Goal: Task Accomplishment & Management: Complete application form

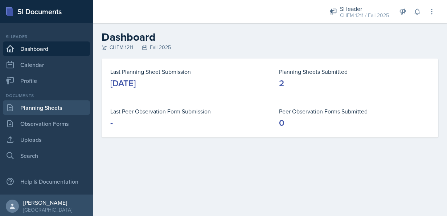
click at [43, 109] on link "Planning Sheets" at bounding box center [46, 107] width 87 height 15
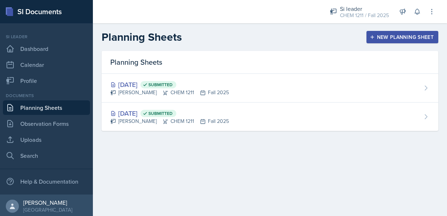
click at [387, 36] on div "New Planning Sheet" at bounding box center [403, 37] width 62 height 6
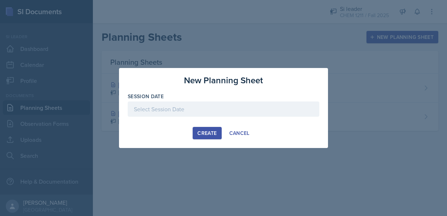
click at [201, 108] on div at bounding box center [224, 108] width 192 height 15
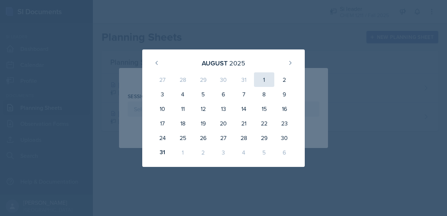
click at [262, 74] on div "1" at bounding box center [264, 79] width 20 height 15
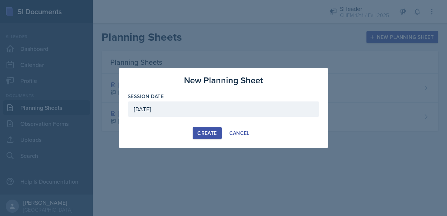
click at [224, 112] on div "August 1st, 2025" at bounding box center [224, 108] width 192 height 15
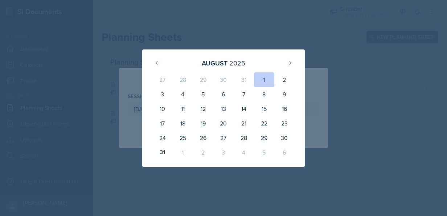
click at [182, 151] on div "1" at bounding box center [183, 152] width 20 height 15
click at [291, 58] on button at bounding box center [291, 63] width 12 height 12
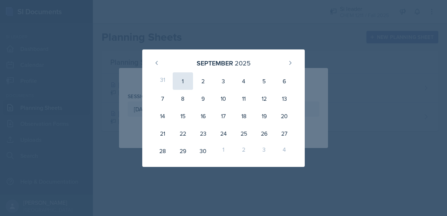
click at [180, 83] on div "1" at bounding box center [183, 80] width 20 height 17
type input "September 1st, 2025"
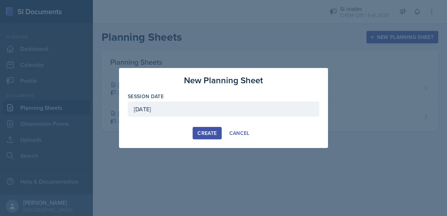
click at [204, 130] on div "Create" at bounding box center [207, 133] width 19 height 6
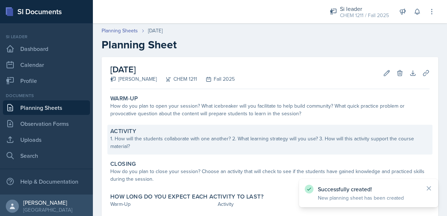
click at [209, 131] on div "Activity" at bounding box center [270, 130] width 320 height 7
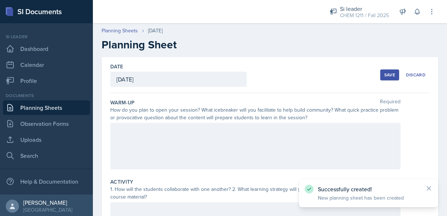
click at [212, 126] on div at bounding box center [255, 146] width 291 height 46
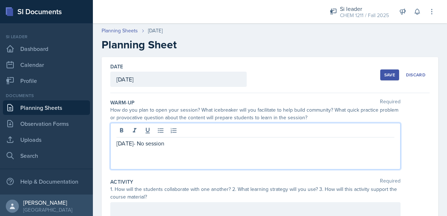
drag, startPoint x: 183, startPoint y: 141, endPoint x: 105, endPoint y: 142, distance: 77.7
copy p "Labor Day- No session"
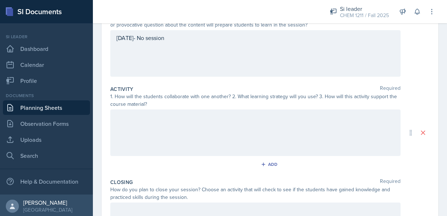
click at [320, 143] on div at bounding box center [255, 132] width 291 height 46
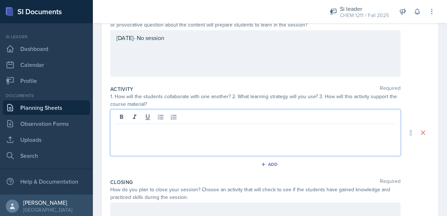
scroll to position [105, 0]
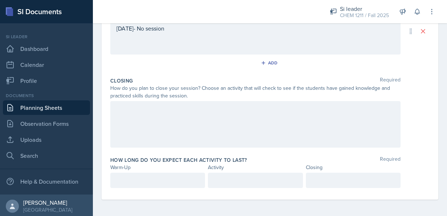
click at [293, 123] on div at bounding box center [255, 124] width 291 height 46
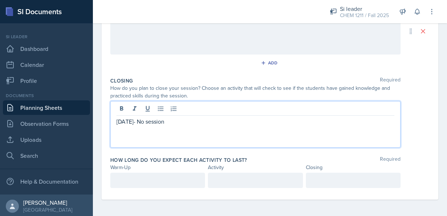
click at [168, 180] on div at bounding box center [157, 180] width 95 height 15
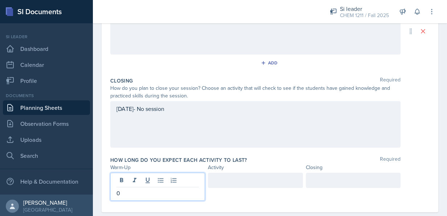
click at [221, 182] on div at bounding box center [255, 180] width 95 height 15
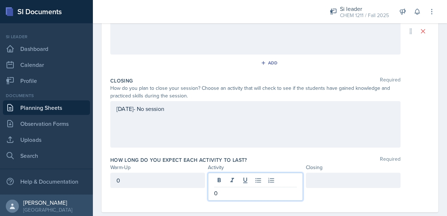
click at [333, 186] on div at bounding box center [353, 180] width 95 height 15
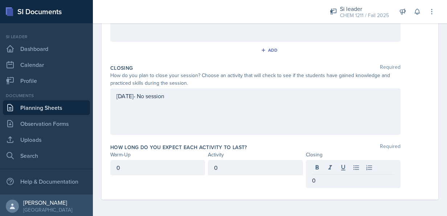
click at [408, 160] on div "0 0 0" at bounding box center [270, 174] width 320 height 28
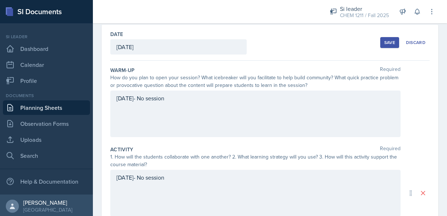
scroll to position [16, 0]
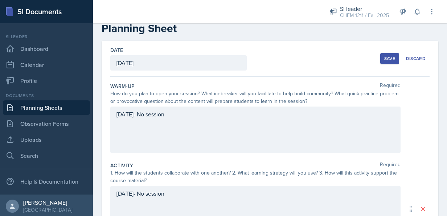
click at [382, 61] on button "Save" at bounding box center [390, 58] width 19 height 11
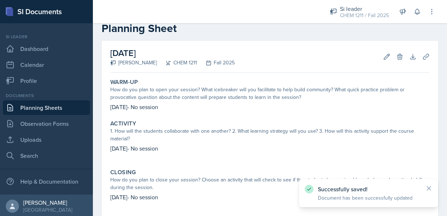
scroll to position [93, 0]
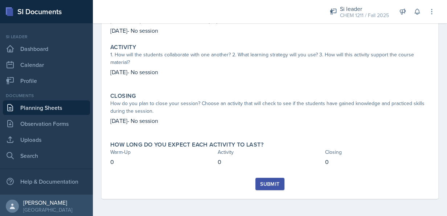
click at [261, 184] on div "Submit" at bounding box center [269, 184] width 19 height 6
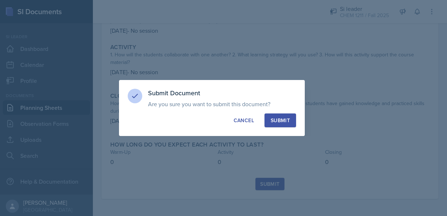
click at [271, 122] on div "Submit" at bounding box center [280, 120] width 19 height 7
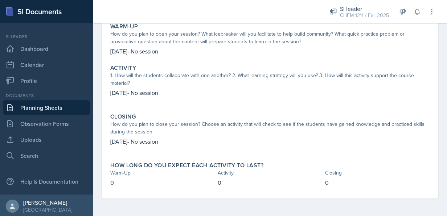
scroll to position [0, 0]
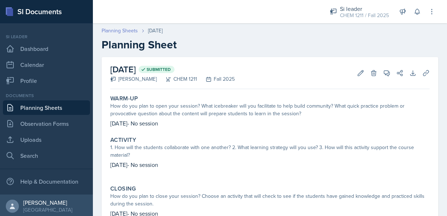
click at [116, 27] on link "Planning Sheets" at bounding box center [120, 31] width 36 height 8
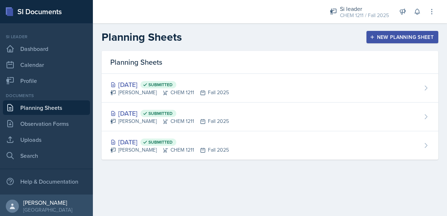
click at [391, 38] on div "New Planning Sheet" at bounding box center [403, 37] width 62 height 6
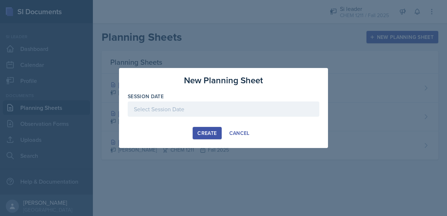
click at [223, 111] on div at bounding box center [224, 108] width 192 height 15
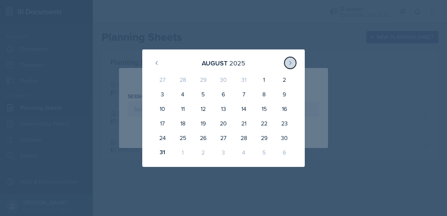
click at [295, 59] on button at bounding box center [291, 63] width 12 height 12
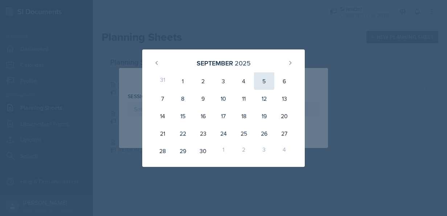
click at [267, 81] on div "5" at bounding box center [264, 80] width 20 height 17
type input "September 5th, 2025"
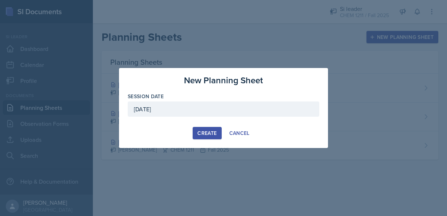
click at [207, 133] on div "Create" at bounding box center [207, 133] width 19 height 6
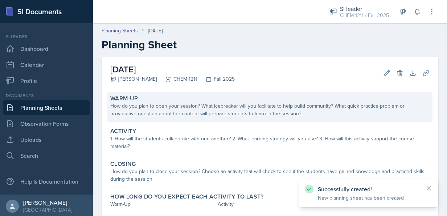
click at [203, 115] on div "How do you plan to open your session? What icebreaker will you facilitate to he…" at bounding box center [270, 109] width 320 height 15
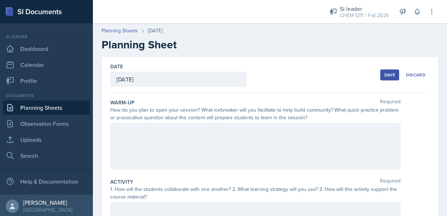
click at [205, 143] on div at bounding box center [255, 146] width 291 height 46
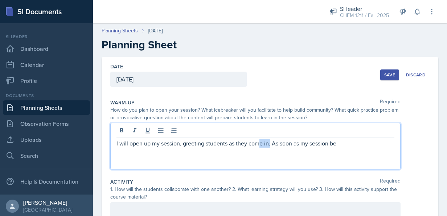
drag, startPoint x: 270, startPoint y: 143, endPoint x: 259, endPoint y: 144, distance: 11.3
click at [259, 144] on p "I will open up my session, greeting students as they come in. As soon as my ses…" at bounding box center [256, 143] width 278 height 9
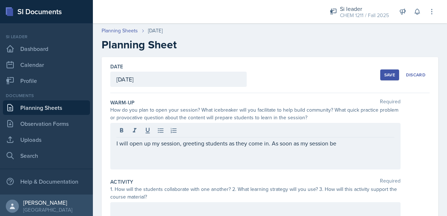
click at [338, 147] on div "I will open up my session, greeting students as they come in. As soon as my ses…" at bounding box center [255, 146] width 291 height 46
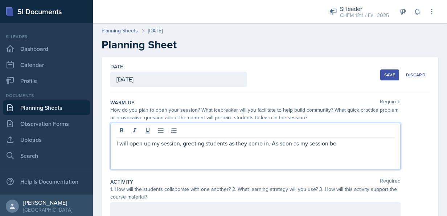
click at [344, 142] on p "I will open up my session, greeting students as they come in. As soon as my ses…" at bounding box center [256, 143] width 278 height 9
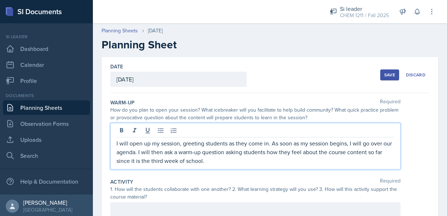
drag, startPoint x: 230, startPoint y: 163, endPoint x: 92, endPoint y: 136, distance: 140.6
click at [92, 136] on div "SI Documents Si leader Dashboard Calendar Profile Documents Planning Sheets Obs…" at bounding box center [223, 108] width 447 height 216
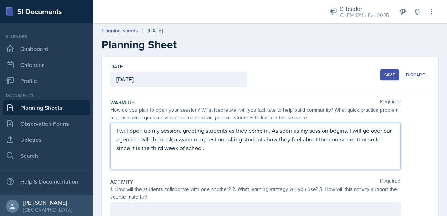
copy p "I will open up my session, greeting students as they come in. As soon as my ses…"
click at [414, 11] on icon at bounding box center [417, 11] width 7 height 7
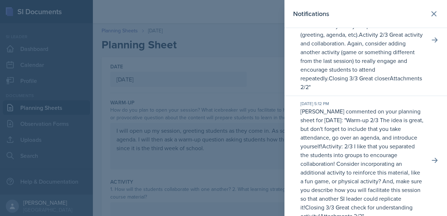
scroll to position [67, 0]
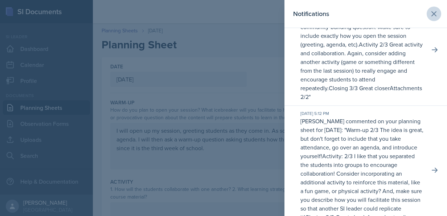
click at [430, 17] on icon at bounding box center [434, 13] width 9 height 9
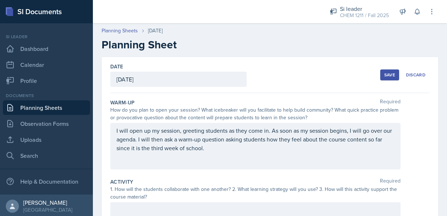
click at [354, 159] on div "I will open up my session, greeting students as they come in. As soon as my ses…" at bounding box center [255, 146] width 291 height 46
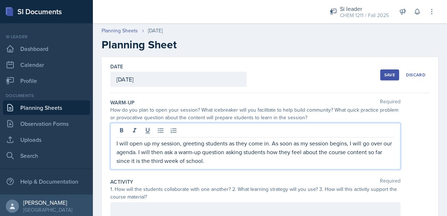
copy p "I will open up my session, greeting students as they come in. As soon as my ses…"
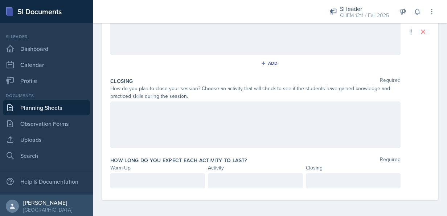
click at [127, 179] on p at bounding box center [158, 180] width 82 height 9
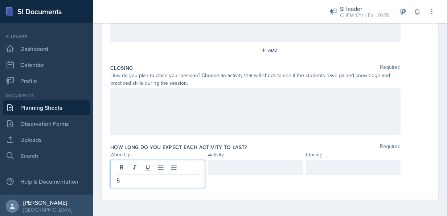
click at [245, 174] on div at bounding box center [255, 174] width 95 height 28
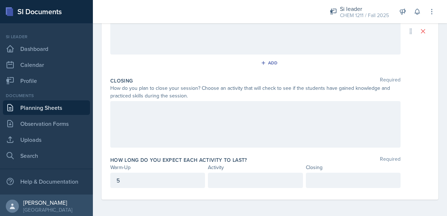
click at [245, 174] on div at bounding box center [255, 180] width 95 height 15
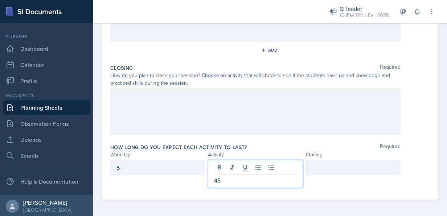
click at [360, 164] on div at bounding box center [353, 167] width 95 height 15
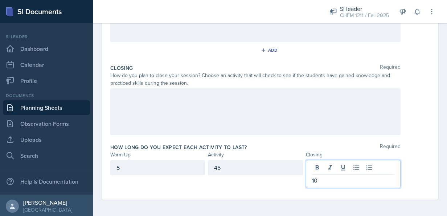
click at [168, 169] on div "5" at bounding box center [157, 167] width 95 height 15
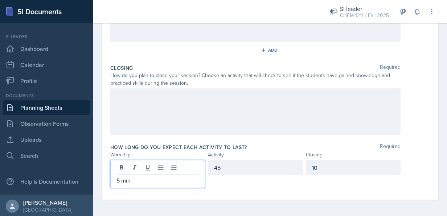
click at [235, 169] on div "45" at bounding box center [255, 167] width 95 height 15
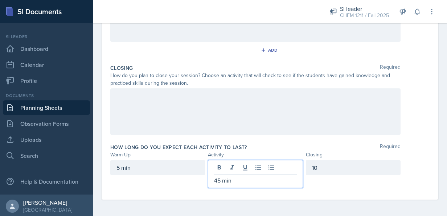
click at [331, 171] on div "10" at bounding box center [353, 167] width 95 height 15
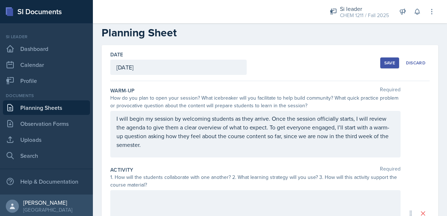
scroll to position [11, 0]
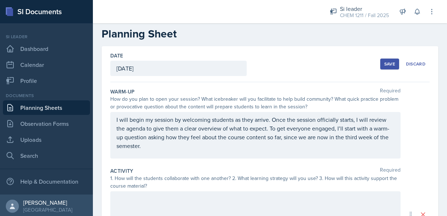
click at [385, 63] on div "Save" at bounding box center [390, 64] width 11 height 6
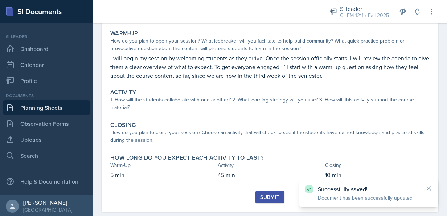
scroll to position [78, 0]
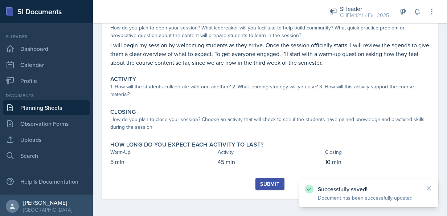
click at [66, 161] on link "Search" at bounding box center [46, 155] width 87 height 15
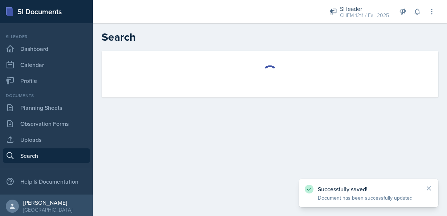
select select "all"
select select "1"
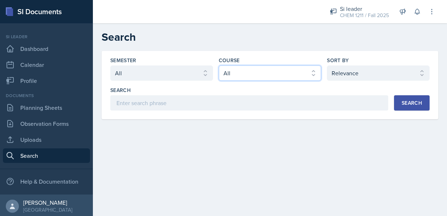
click at [286, 76] on select "Select course All ACCT 2101 ACCT 2102 ACCT 4050 ANTH 1102 ANTH 3301 ARCH 1000 A…" at bounding box center [270, 72] width 103 height 15
select select "3d8cb279-65cd-49af-8cf0-21e75e9e675e"
click at [219, 65] on select "Select course All ACCT 2101 ACCT 2102 ACCT 4050 ANTH 1102 ANTH 3301 ARCH 1000 A…" at bounding box center [270, 72] width 103 height 15
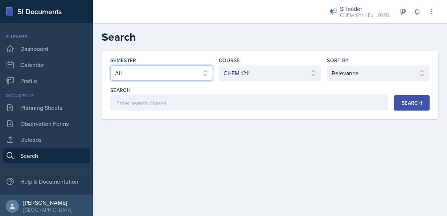
click at [192, 69] on select "Select semester All Fall 2025 Summer 2025 Spring 2025 Fall 2024 Summer 2024 Spr…" at bounding box center [161, 72] width 103 height 15
select select "2bed604d-1099-4043-b1bc-2365e8740244"
click at [110, 65] on select "Select semester All Fall 2025 Summer 2025 Spring 2025 Fall 2024 Summer 2024 Spr…" at bounding box center [161, 72] width 103 height 15
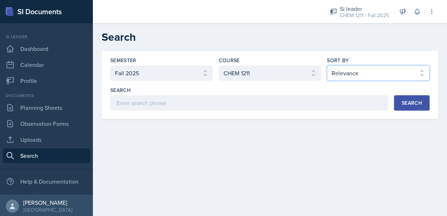
click at [368, 75] on select "Select sort by Relevance Document Date (Asc) Document Date (Desc)" at bounding box center [378, 72] width 103 height 15
select select "3"
click at [327, 65] on select "Select sort by Relevance Document Date (Asc) Document Date (Desc)" at bounding box center [378, 72] width 103 height 15
click at [412, 109] on button "Search" at bounding box center [412, 102] width 36 height 15
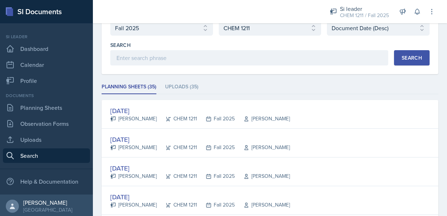
scroll to position [46, 0]
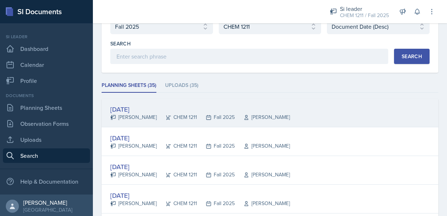
click at [143, 111] on div "Sep 4th, 2025" at bounding box center [200, 109] width 180 height 10
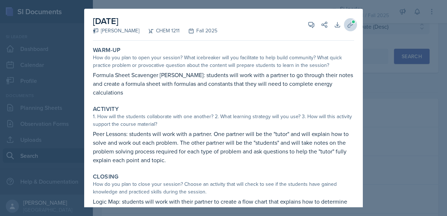
click at [344, 27] on button "Uploads" at bounding box center [350, 24] width 13 height 13
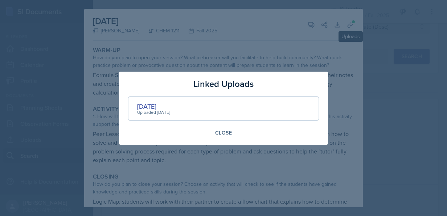
click at [146, 109] on div "Uploaded Aug 31st, 2025" at bounding box center [153, 112] width 33 height 7
click at [153, 110] on div "Uploaded Aug 31st, 2025" at bounding box center [153, 112] width 33 height 7
click at [147, 109] on div "Uploaded Aug 31st, 2025" at bounding box center [153, 112] width 33 height 7
click at [142, 106] on div "9-4-25" at bounding box center [153, 106] width 33 height 10
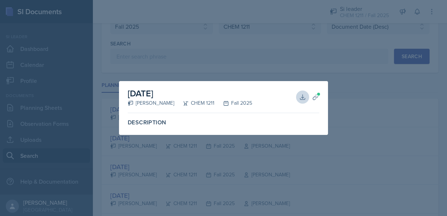
click at [303, 100] on icon at bounding box center [302, 96] width 7 height 7
click at [427, 107] on div at bounding box center [223, 108] width 447 height 216
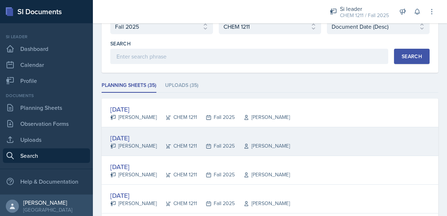
click at [150, 140] on div "[DATE]" at bounding box center [200, 138] width 180 height 10
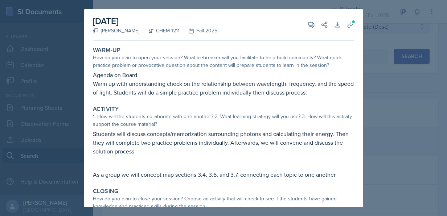
click at [382, 79] on div at bounding box center [223, 108] width 447 height 216
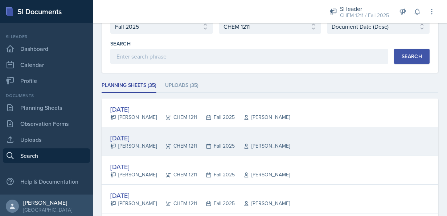
click at [137, 142] on div "[PERSON_NAME]" at bounding box center [133, 146] width 46 height 8
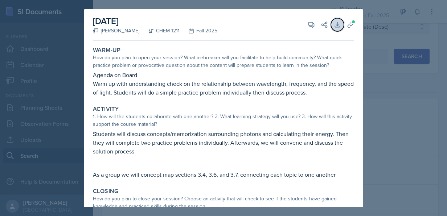
click at [335, 24] on icon at bounding box center [337, 24] width 5 height 5
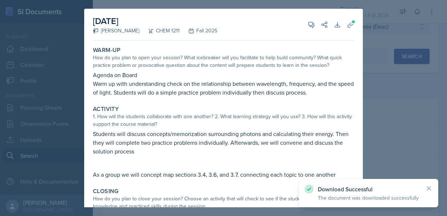
click at [244, 91] on p "Warm up with understanding check on the relationship between wavelength, freque…" at bounding box center [223, 87] width 261 height 17
click at [350, 24] on button "Uploads" at bounding box center [350, 24] width 13 height 13
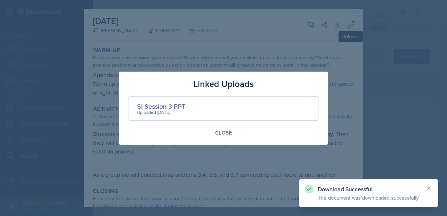
click at [176, 109] on div "Uploaded Aug 28th, 2025" at bounding box center [161, 112] width 48 height 7
click at [175, 110] on div "Uploaded Aug 28th, 2025" at bounding box center [161, 112] width 48 height 7
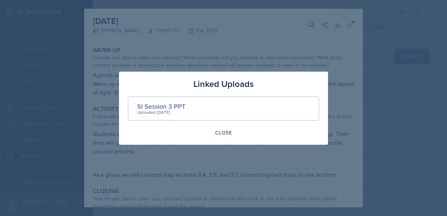
click at [165, 109] on div "Uploaded Aug 28th, 2025" at bounding box center [161, 112] width 48 height 7
click at [163, 106] on div "SI Session 3 PPT" at bounding box center [161, 106] width 48 height 10
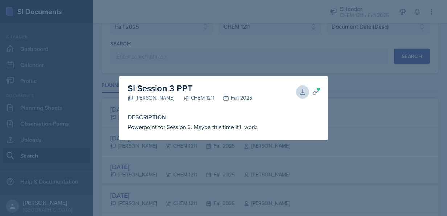
click at [297, 89] on button "Download" at bounding box center [302, 91] width 13 height 13
click at [205, 181] on div at bounding box center [223, 108] width 447 height 216
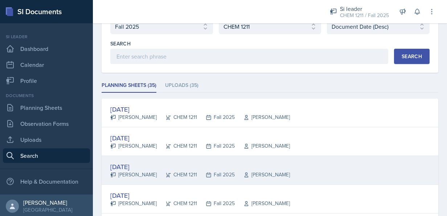
click at [142, 163] on div "Sep 2nd, 2025" at bounding box center [200, 167] width 180 height 10
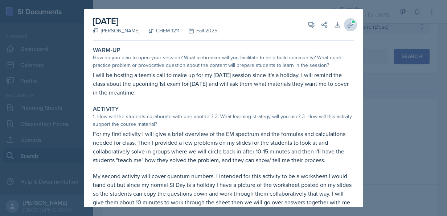
click at [352, 23] on span at bounding box center [354, 22] width 4 height 4
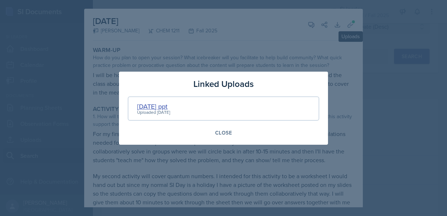
click at [170, 107] on div "September 2nd ppt" at bounding box center [153, 106] width 33 height 10
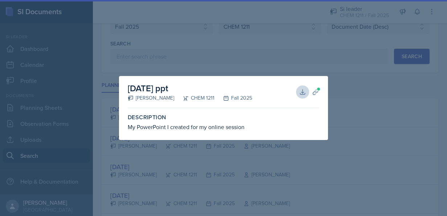
click at [297, 91] on button "Download" at bounding box center [302, 91] width 13 height 13
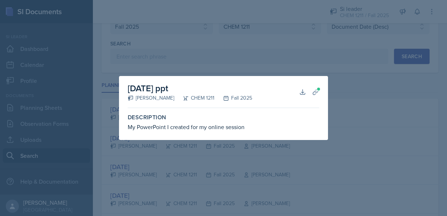
click at [158, 143] on div at bounding box center [223, 108] width 447 height 216
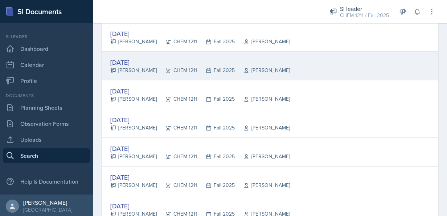
scroll to position [123, 0]
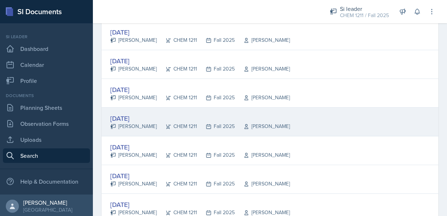
click at [127, 117] on div "Sep 2nd, 2025" at bounding box center [200, 118] width 180 height 10
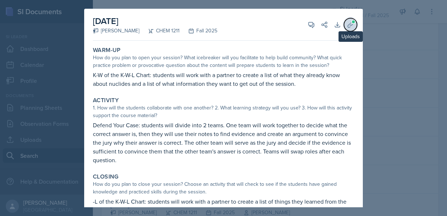
click at [347, 24] on icon at bounding box center [350, 24] width 7 height 7
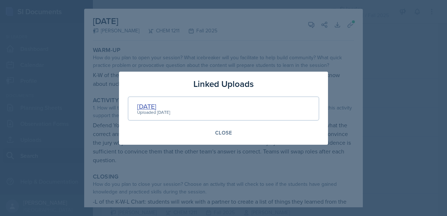
click at [149, 104] on div "9-2-25" at bounding box center [153, 106] width 33 height 10
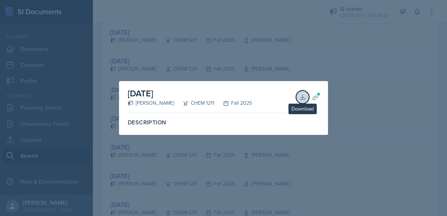
click at [302, 96] on icon at bounding box center [302, 96] width 7 height 7
click at [295, 51] on div at bounding box center [223, 108] width 447 height 216
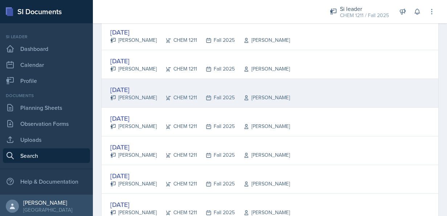
click at [133, 81] on div "Sep 2nd, 2025 Grant Buettner CHEM 1211 Fall 2025 Mario Monge" at bounding box center [270, 93] width 337 height 29
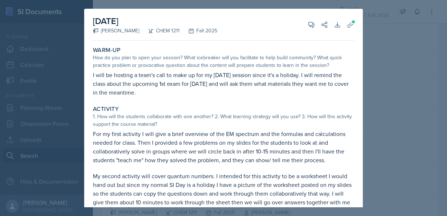
click at [388, 78] on div at bounding box center [223, 108] width 447 height 216
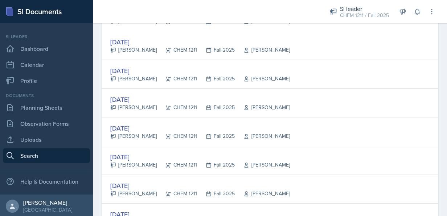
scroll to position [199, 0]
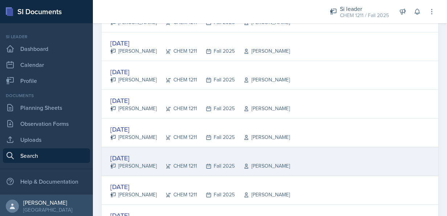
click at [155, 159] on div "Aug 29th, 2025" at bounding box center [200, 158] width 180 height 10
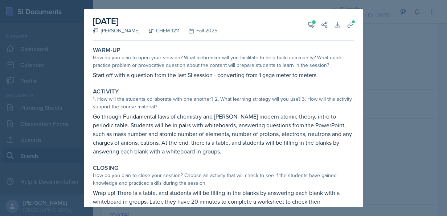
click at [403, 54] on div at bounding box center [223, 108] width 447 height 216
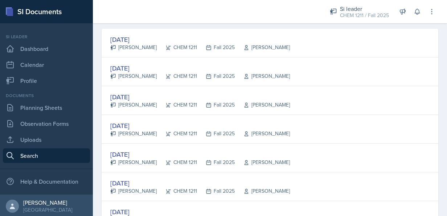
scroll to position [118, 0]
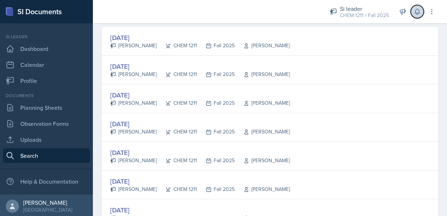
click at [424, 12] on button at bounding box center [417, 11] width 13 height 13
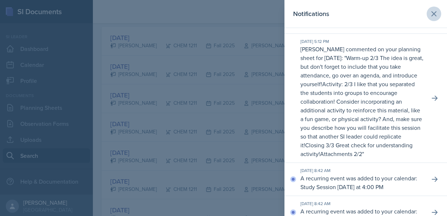
scroll to position [134, 0]
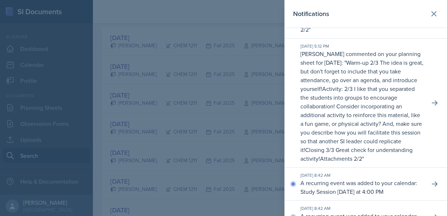
click at [230, 152] on div at bounding box center [223, 108] width 447 height 216
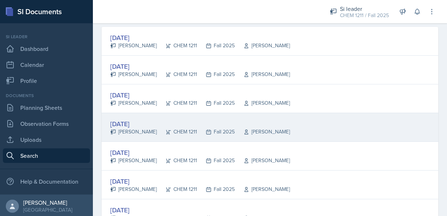
click at [134, 123] on div "Sep 2nd, 2025" at bounding box center [200, 124] width 180 height 10
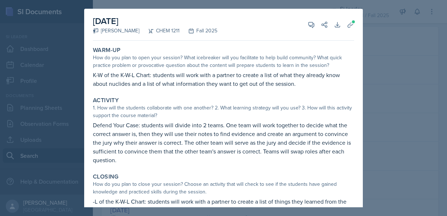
click at [405, 85] on div at bounding box center [223, 108] width 447 height 216
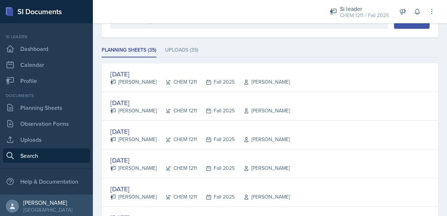
scroll to position [81, 0]
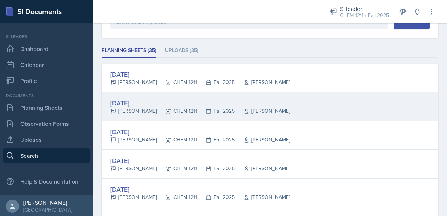
click at [144, 105] on div "[DATE]" at bounding box center [200, 103] width 180 height 10
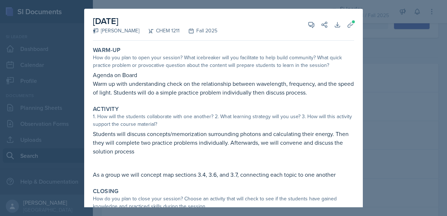
click at [401, 77] on div at bounding box center [223, 108] width 447 height 216
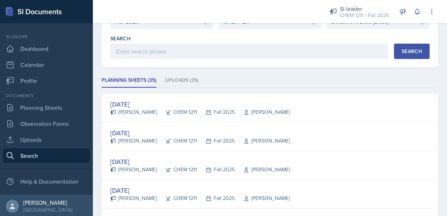
scroll to position [0, 0]
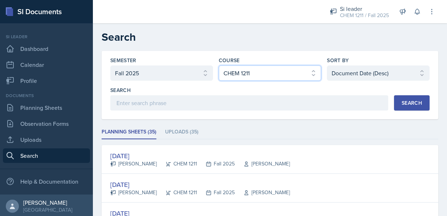
click at [270, 69] on select "Select course All ACCT 2101 ACCT 2102 ACCT 4050 ANTH 1102 ANTH 3301 ARCH 1000 A…" at bounding box center [270, 72] width 103 height 15
select select "a0067b6f-3d76-4e76-8e19-0da8f959099c"
click at [219, 65] on select "Select course All ACCT 2101 ACCT 2102 ACCT 4050 ANTH 1102 ANTH 3301 ARCH 1000 A…" at bounding box center [270, 72] width 103 height 15
click at [402, 100] on div "Search" at bounding box center [412, 103] width 20 height 6
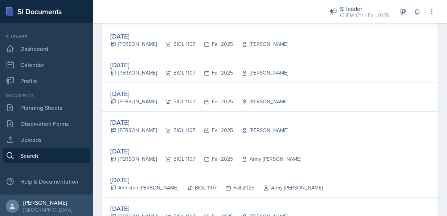
scroll to position [322, 0]
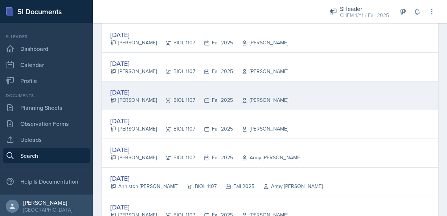
click at [153, 94] on div "Aug 28th, 2025" at bounding box center [199, 92] width 178 height 10
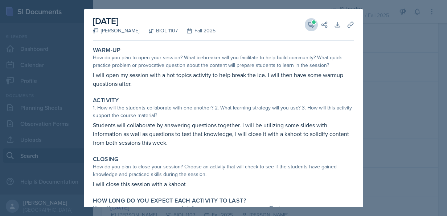
click at [309, 27] on icon at bounding box center [311, 24] width 5 height 5
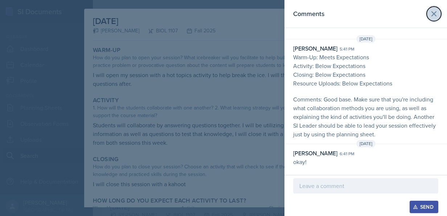
click at [434, 9] on button at bounding box center [434, 14] width 15 height 15
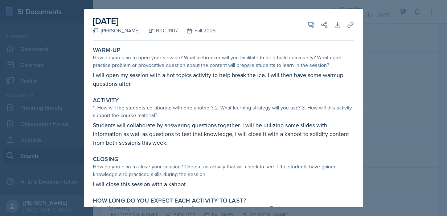
click at [393, 40] on div at bounding box center [223, 108] width 447 height 216
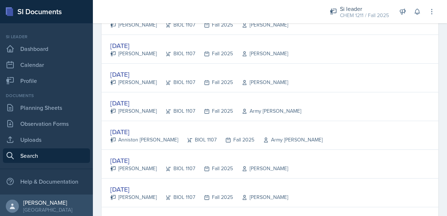
scroll to position [369, 0]
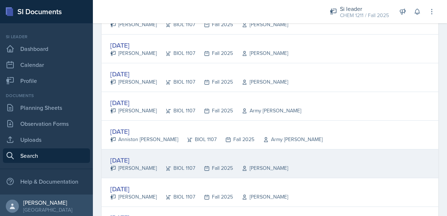
click at [143, 161] on div "Aug 26th, 2025" at bounding box center [199, 160] width 178 height 10
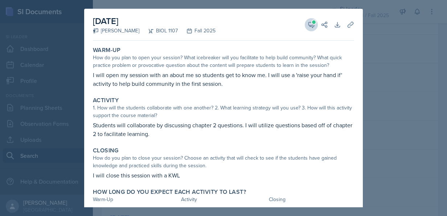
click at [305, 24] on button "View Comments" at bounding box center [311, 24] width 13 height 13
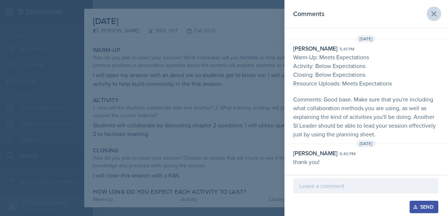
click at [437, 11] on icon at bounding box center [434, 13] width 9 height 9
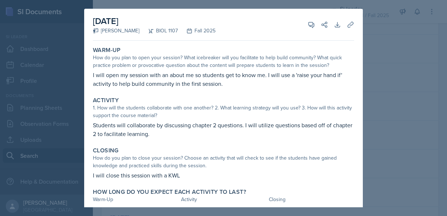
scroll to position [17, 0]
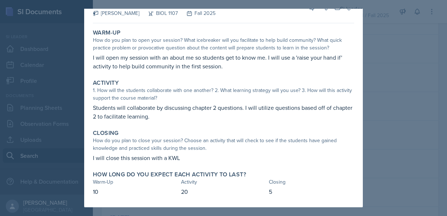
click at [398, 38] on div at bounding box center [223, 108] width 447 height 216
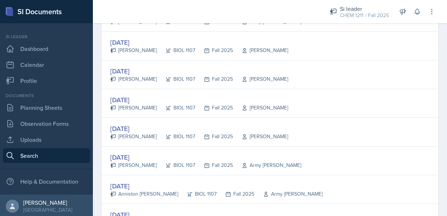
scroll to position [314, 0]
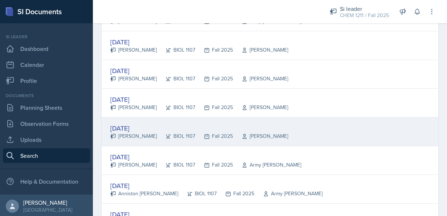
click at [149, 128] on div "Aug 28th, 2025" at bounding box center [199, 128] width 178 height 10
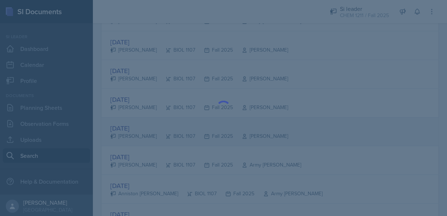
scroll to position [0, 0]
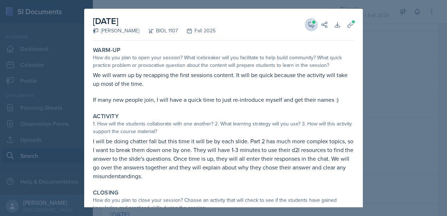
click at [308, 24] on icon at bounding box center [311, 24] width 7 height 7
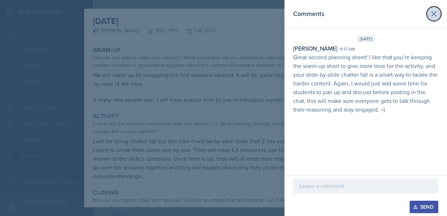
click at [435, 12] on icon at bounding box center [434, 13] width 9 height 9
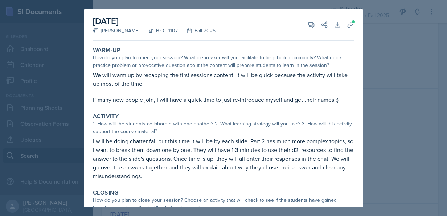
click at [383, 34] on div at bounding box center [223, 108] width 447 height 216
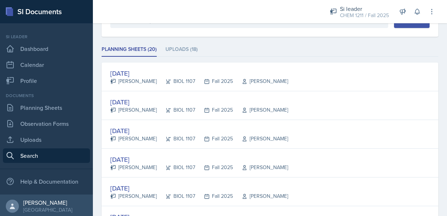
scroll to position [23, 0]
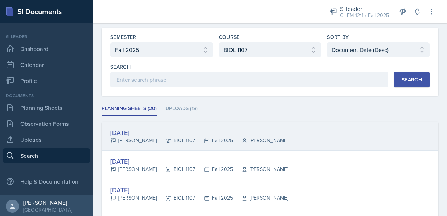
click at [112, 144] on div "Sep 4th, 2025 Octavia Kaham BIOL 1107 Fall 2025 Farnaz Shoja-Taheri" at bounding box center [270, 136] width 337 height 29
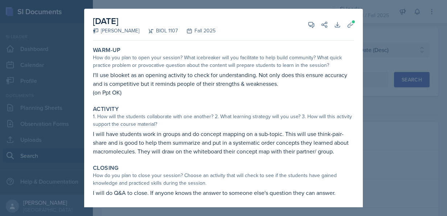
click at [374, 127] on div at bounding box center [223, 108] width 447 height 216
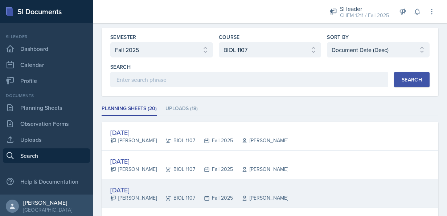
click at [147, 189] on div "Sep 2nd, 2025" at bounding box center [199, 190] width 178 height 10
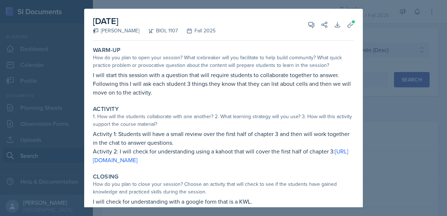
click at [384, 129] on div at bounding box center [223, 108] width 447 height 216
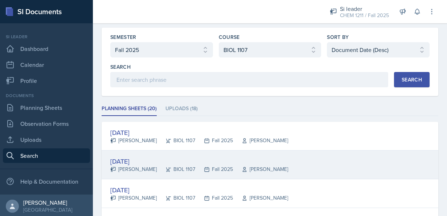
click at [124, 153] on div "Sep 4th, 2025 Emily Clarke BIOL 1107 Fall 2025 Joy Brookshire" at bounding box center [270, 164] width 337 height 29
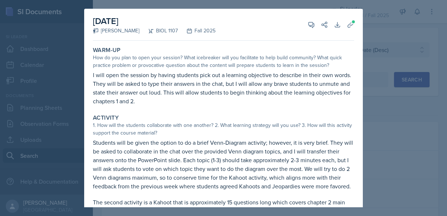
click at [401, 115] on div at bounding box center [223, 108] width 447 height 216
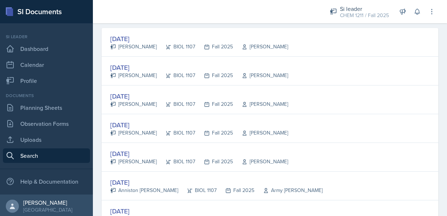
scroll to position [122, 0]
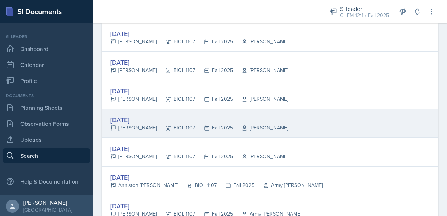
click at [147, 120] on div "Sep 2nd, 2025" at bounding box center [199, 120] width 178 height 10
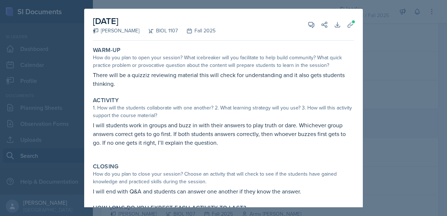
click at [404, 135] on div at bounding box center [223, 108] width 447 height 216
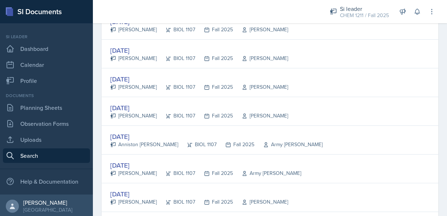
scroll to position [180, 0]
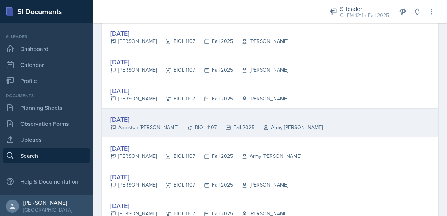
click at [154, 126] on div "Anniston [PERSON_NAME]" at bounding box center [144, 127] width 68 height 8
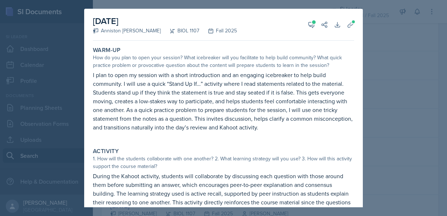
click at [423, 143] on div at bounding box center [223, 108] width 447 height 216
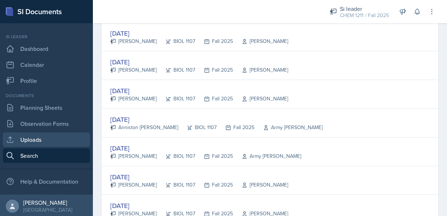
click at [44, 141] on link "Uploads" at bounding box center [46, 139] width 87 height 15
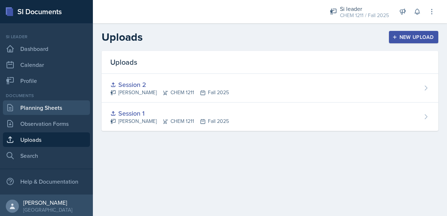
click at [39, 105] on link "Planning Sheets" at bounding box center [46, 107] width 87 height 15
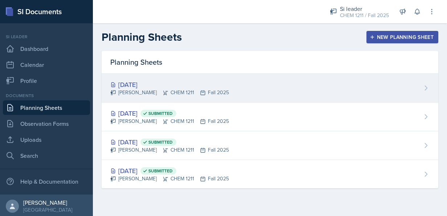
click at [210, 90] on div "Suki Lewis CHEM 1211 Fall 2025" at bounding box center [169, 93] width 119 height 8
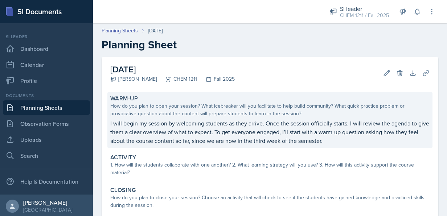
click at [347, 124] on p "I will begin my session by welcoming students as they arrive. Once the session …" at bounding box center [270, 132] width 320 height 26
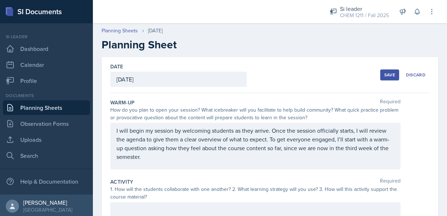
drag, startPoint x: 247, startPoint y: 163, endPoint x: 344, endPoint y: 135, distance: 100.5
click at [344, 135] on div "I will begin my session by welcoming students as they arrive. Once the session …" at bounding box center [255, 146] width 291 height 46
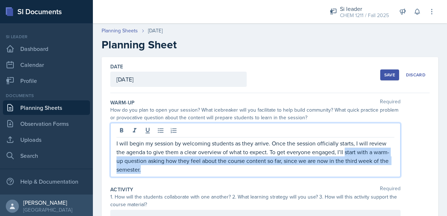
drag, startPoint x: 325, startPoint y: 169, endPoint x: 345, endPoint y: 149, distance: 28.2
click at [345, 149] on p "I will begin my session by welcoming students as they arrive. Once the session …" at bounding box center [256, 156] width 278 height 35
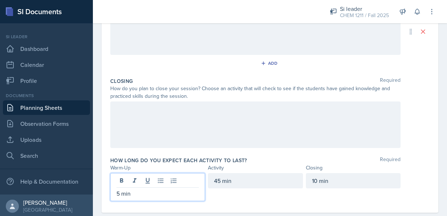
scroll to position [210, 0]
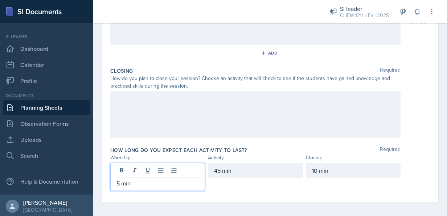
click at [118, 180] on p "5 min" at bounding box center [158, 183] width 82 height 9
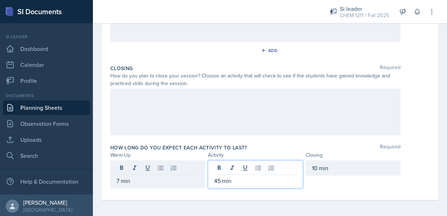
click at [219, 167] on div "45 min" at bounding box center [255, 174] width 95 height 28
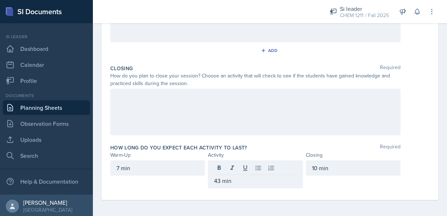
click at [345, 194] on div "Warm-Up Required How do you plan to open your session? What icebreaker will you…" at bounding box center [270, 41] width 320 height 317
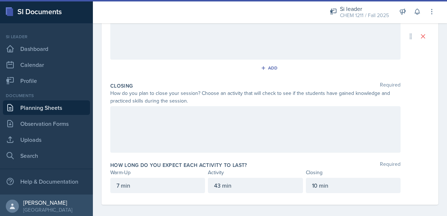
scroll to position [198, 0]
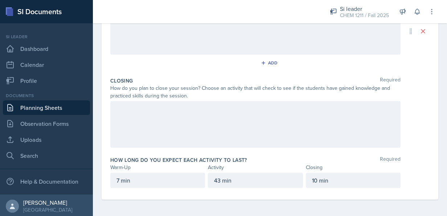
click at [118, 181] on div "7 min" at bounding box center [157, 180] width 95 height 15
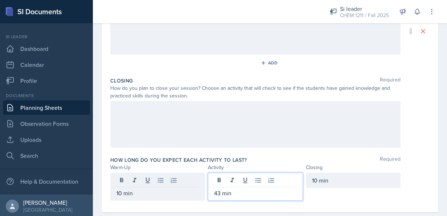
click at [217, 175] on div "43 min" at bounding box center [255, 187] width 95 height 28
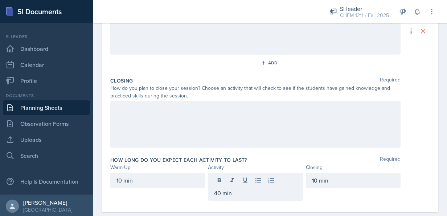
click at [265, 154] on div "How long do you expect each activity to last? Required Warm-Up Activity Closing…" at bounding box center [270, 179] width 320 height 53
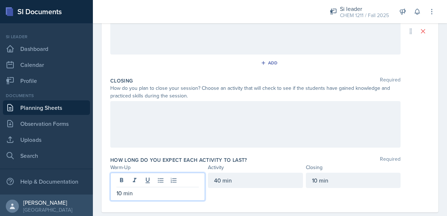
click at [119, 179] on div "10 min" at bounding box center [157, 187] width 95 height 28
click at [121, 192] on p "10 min" at bounding box center [158, 192] width 82 height 9
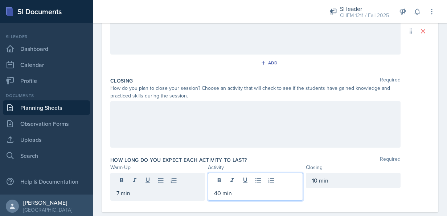
click at [218, 179] on div "40 min" at bounding box center [255, 187] width 95 height 28
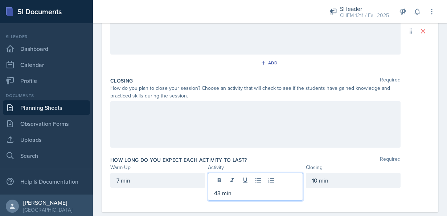
click at [437, 155] on div "Date September 5th, 2025 August 2025 27 28 29 30 31 1 2 3 4 5 6 7 8 9 10 11 12 …" at bounding box center [270, 44] width 354 height 370
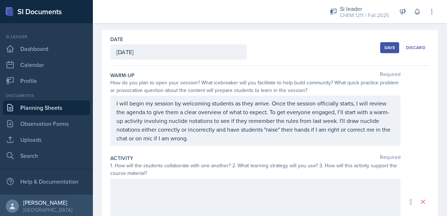
scroll to position [27, 0]
click at [245, 138] on p "I will begin my session by welcoming students as they arrive. Once the session …" at bounding box center [256, 121] width 278 height 44
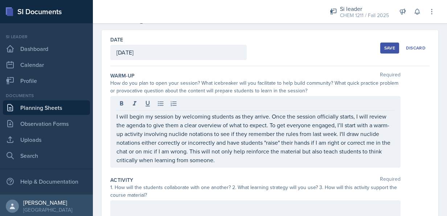
click at [385, 46] on div "Save" at bounding box center [390, 48] width 11 height 6
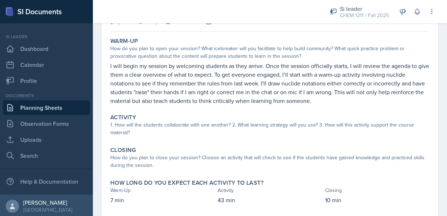
scroll to position [43, 0]
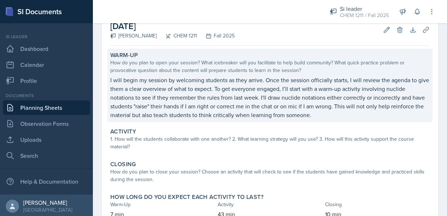
click at [334, 95] on p "I will begin my session by welcoming students as they arrive. Once the session …" at bounding box center [270, 98] width 320 height 44
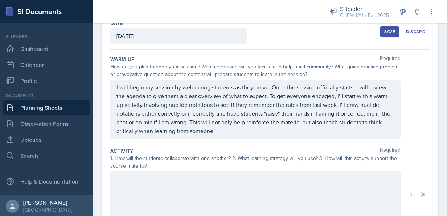
scroll to position [41, 0]
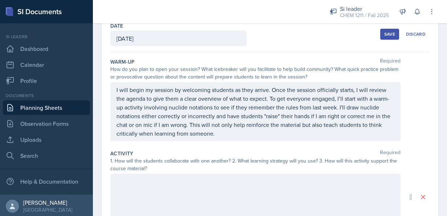
click at [280, 104] on p "I will begin my session by welcoming students as they arrive. Once the session …" at bounding box center [256, 111] width 278 height 52
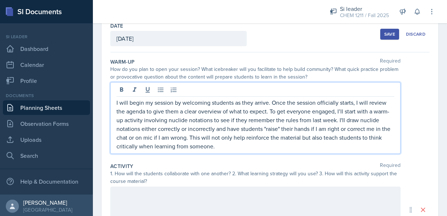
click at [354, 118] on p "I will begin my session by welcoming students as they arrive. Once the session …" at bounding box center [256, 124] width 278 height 52
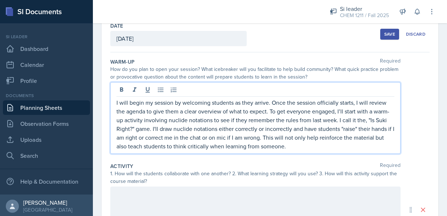
click at [386, 36] on div "Save" at bounding box center [390, 34] width 11 height 6
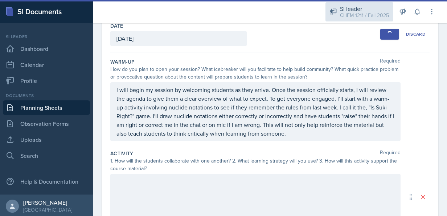
scroll to position [40, 0]
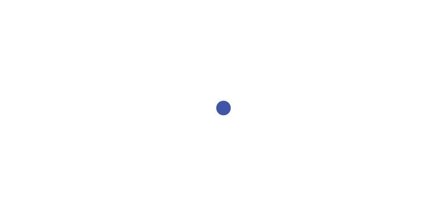
select select "2bed604d-1099-4043-b1bc-2365e8740244"
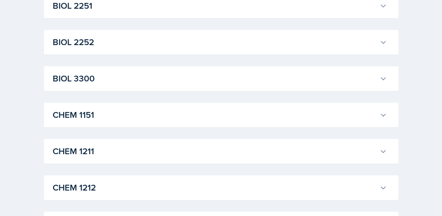
click at [225, 158] on button "CHEM 1211" at bounding box center [219, 151] width 337 height 16
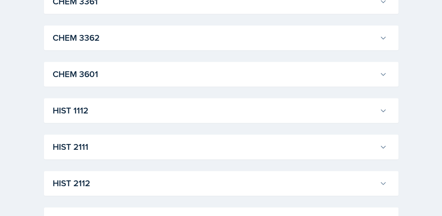
scroll to position [1693, 0]
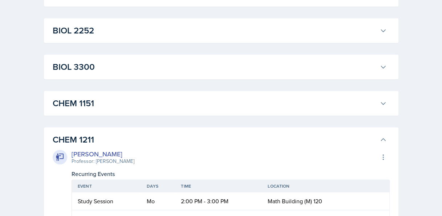
scroll to position [255, 0]
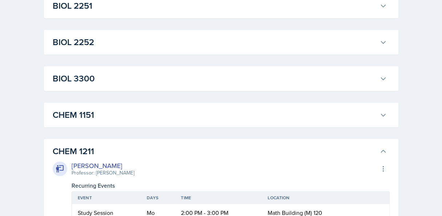
click at [270, 115] on h3 "CHEM 1151" at bounding box center [215, 114] width 324 height 13
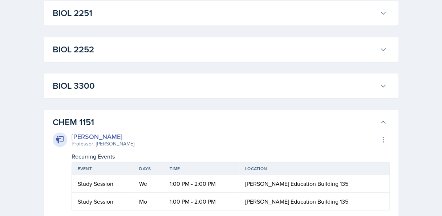
scroll to position [215, 0]
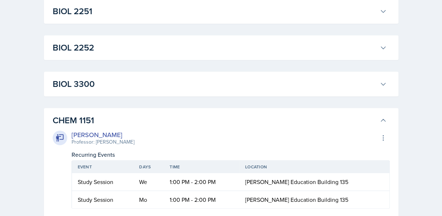
scroll to position [246, 0]
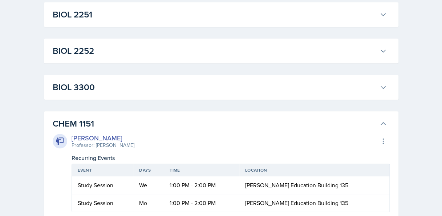
click at [316, 92] on h3 "BIOL 3300" at bounding box center [215, 87] width 324 height 13
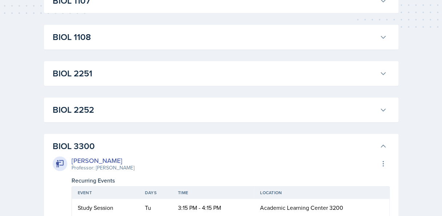
click at [320, 86] on div "BIOL 2251 [PERSON_NAME] Professor: [PERSON_NAME] Export to Google Calendar Recu…" at bounding box center [221, 73] width 354 height 25
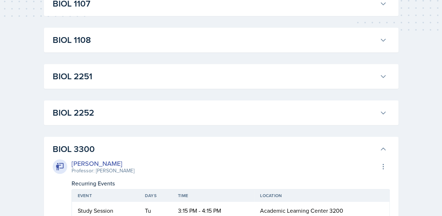
click at [309, 114] on h3 "BIOL 2252" at bounding box center [215, 112] width 324 height 13
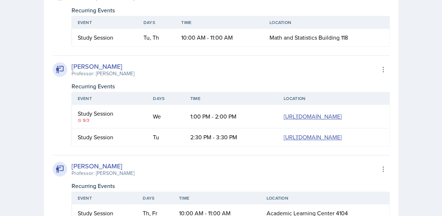
scroll to position [321, 0]
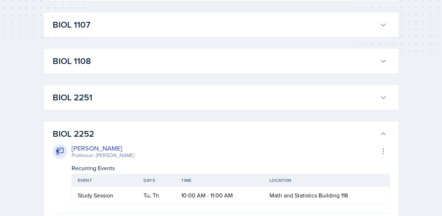
click at [318, 104] on h3 "BIOL 2251" at bounding box center [215, 97] width 324 height 13
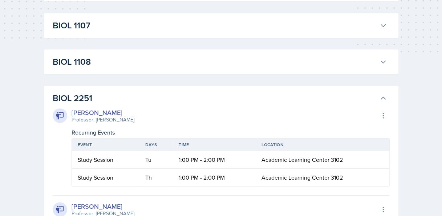
click at [341, 58] on h3 "BIOL 1108" at bounding box center [215, 61] width 324 height 13
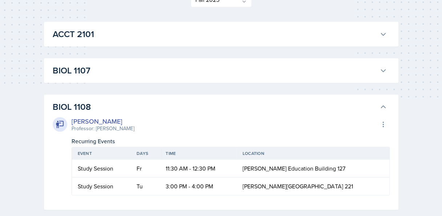
scroll to position [106, 0]
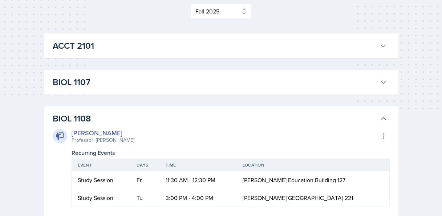
click at [319, 87] on h3 "BIOL 1107" at bounding box center [215, 82] width 324 height 13
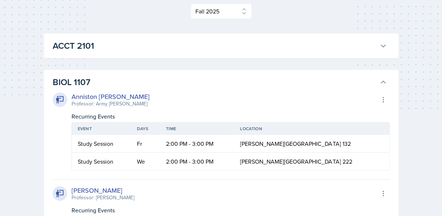
click at [365, 38] on button "ACCT 2101" at bounding box center [219, 46] width 337 height 16
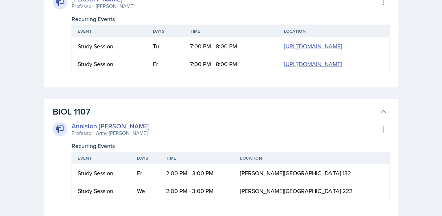
scroll to position [1067, 0]
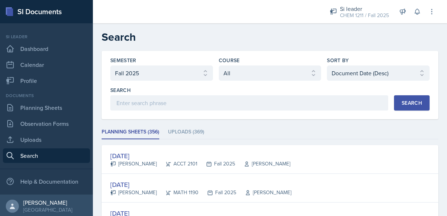
select select "2bed604d-1099-4043-b1bc-2365e8740244"
select select "all"
select select "3"
click at [248, 68] on select "Select course All ACCT 2101 ACCT 2102 ACCT 4050 ANTH 1102 ANTH 3301 ARCH 1000 A…" at bounding box center [270, 72] width 103 height 15
select select "3d8cb279-65cd-49af-8cf0-21e75e9e675e"
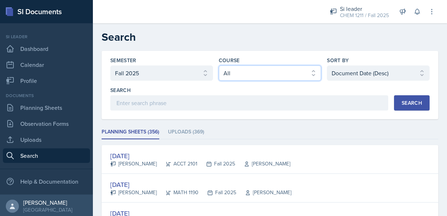
click at [219, 65] on select "Select course All ACCT 2101 ACCT 2102 ACCT 4050 ANTH 1102 ANTH 3301 ARCH 1000 A…" at bounding box center [270, 72] width 103 height 15
click at [412, 104] on div "Search" at bounding box center [412, 103] width 20 height 6
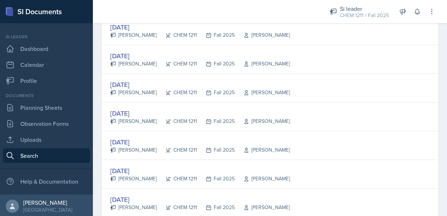
scroll to position [251, 0]
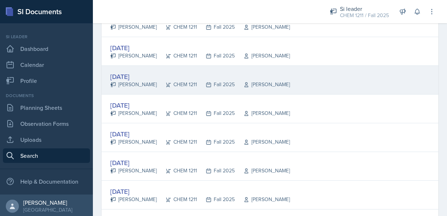
click at [147, 72] on div "Aug 29th, 2025" at bounding box center [200, 77] width 180 height 10
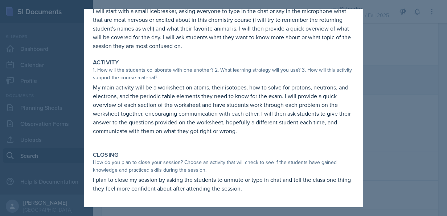
scroll to position [66, 0]
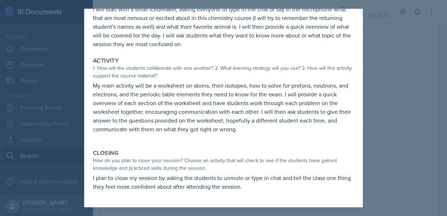
click at [394, 73] on div at bounding box center [223, 108] width 447 height 216
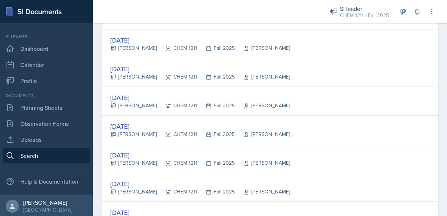
scroll to position [231, 0]
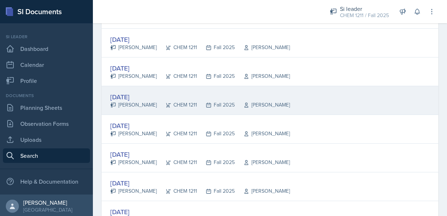
click at [145, 98] on div "Aug 29th, 2025" at bounding box center [200, 97] width 180 height 10
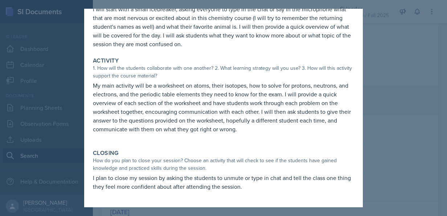
scroll to position [0, 0]
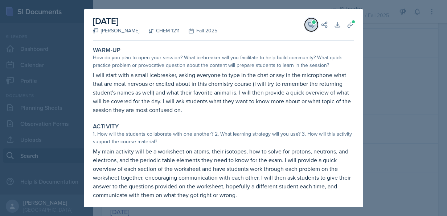
click at [305, 20] on button "View Comments" at bounding box center [311, 24] width 13 height 13
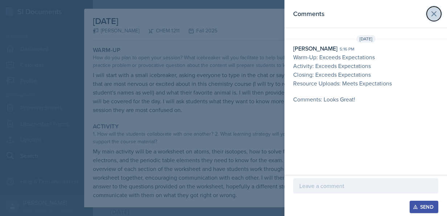
click at [437, 14] on icon at bounding box center [434, 13] width 9 height 9
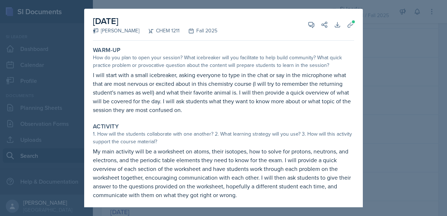
click at [405, 31] on div at bounding box center [223, 108] width 447 height 216
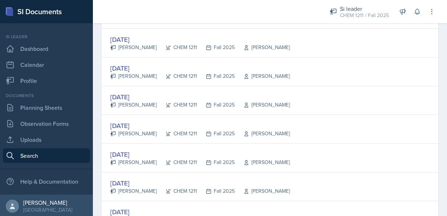
click at [418, 12] on icon at bounding box center [417, 11] width 7 height 7
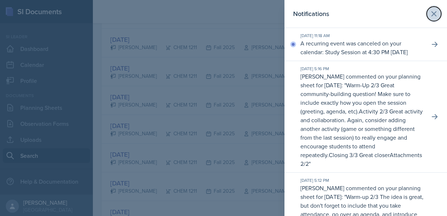
click at [430, 16] on icon at bounding box center [434, 13] width 9 height 9
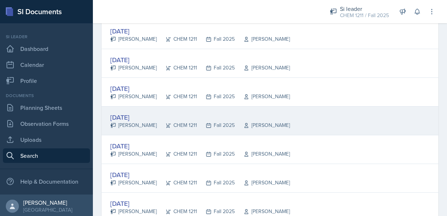
click at [245, 123] on icon at bounding box center [246, 125] width 3 height 4
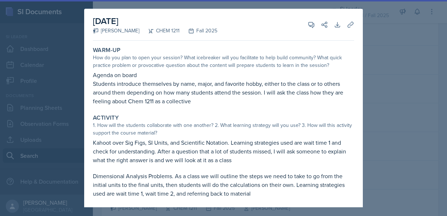
click at [399, 60] on div at bounding box center [223, 108] width 447 height 216
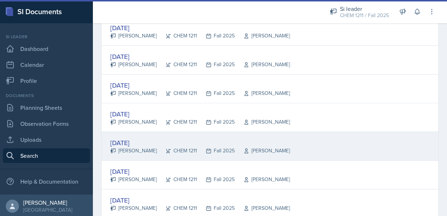
click at [145, 140] on div "Aug 15th, 2025" at bounding box center [200, 143] width 180 height 10
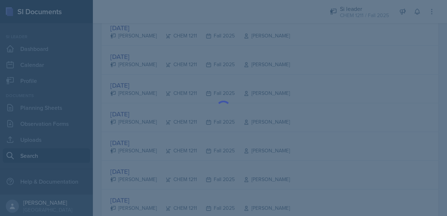
click at [386, 56] on div at bounding box center [223, 108] width 447 height 216
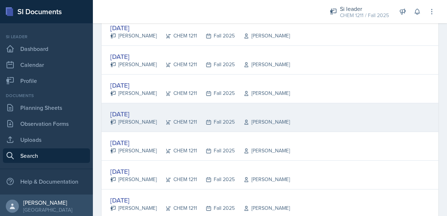
click at [157, 118] on div "CHEM 1211" at bounding box center [177, 122] width 40 height 8
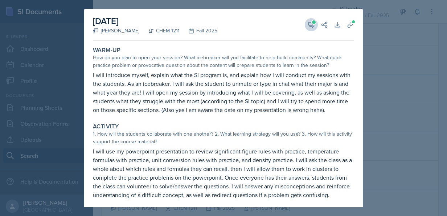
click at [309, 26] on icon at bounding box center [311, 24] width 5 height 5
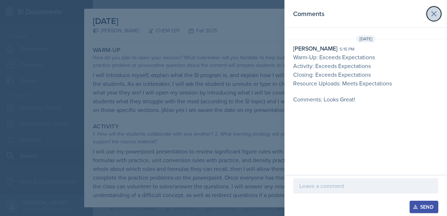
click at [439, 10] on button at bounding box center [434, 14] width 15 height 15
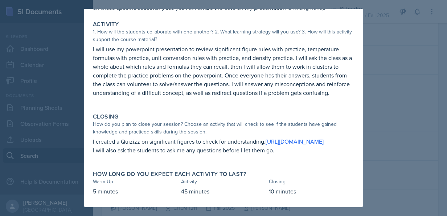
scroll to position [128, 0]
click at [135, 113] on div "Closing" at bounding box center [223, 116] width 261 height 7
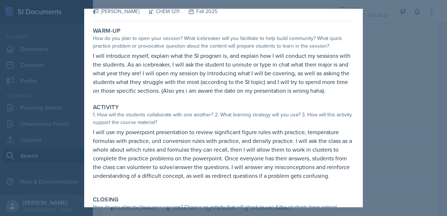
scroll to position [0, 0]
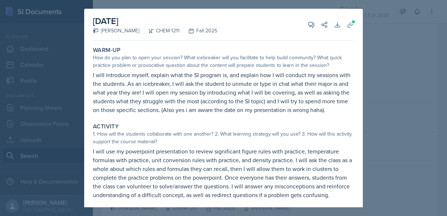
click at [414, 75] on div at bounding box center [223, 108] width 447 height 216
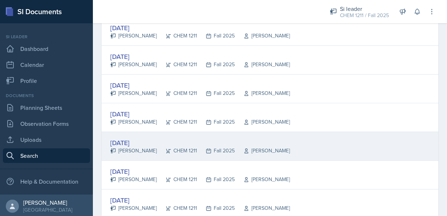
click at [146, 140] on div "Aug 15th, 2025" at bounding box center [200, 143] width 180 height 10
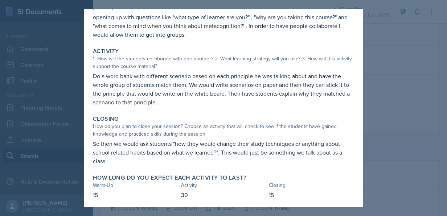
scroll to position [60, 0]
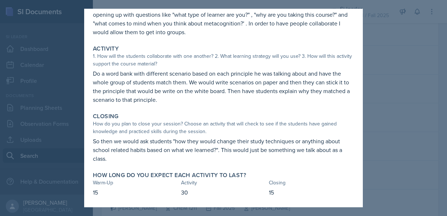
click at [386, 47] on div at bounding box center [223, 108] width 447 height 216
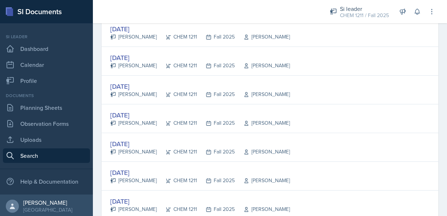
scroll to position [783, 0]
